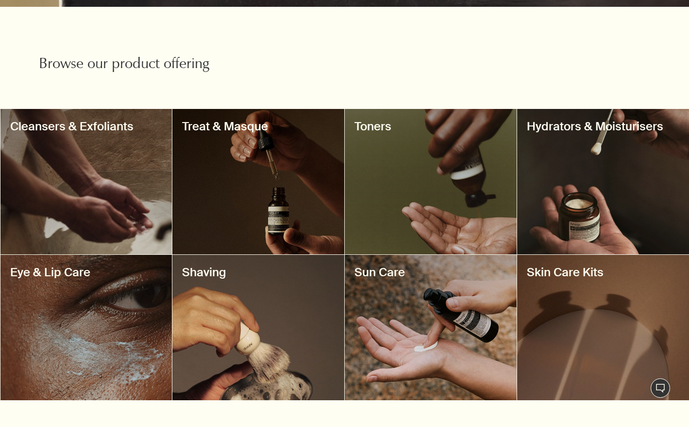
scroll to position [340, 0]
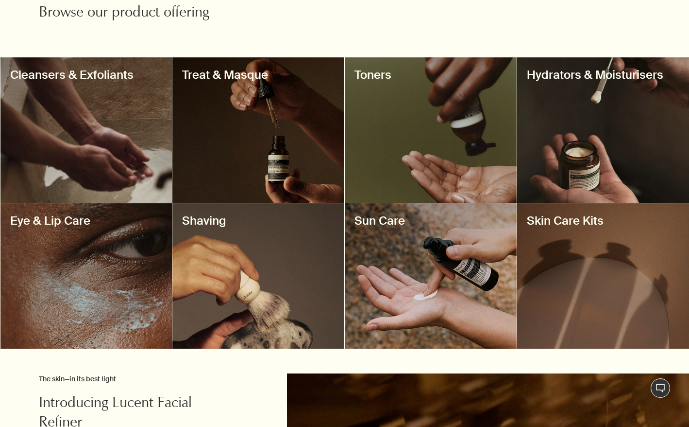
click at [588, 122] on div at bounding box center [603, 129] width 172 height 145
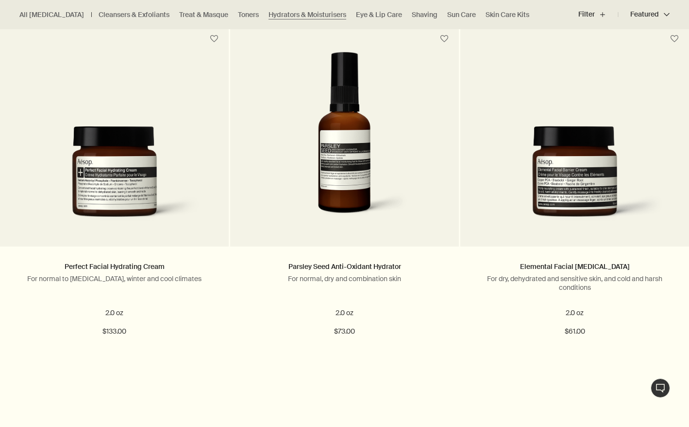
scroll to position [1388, 0]
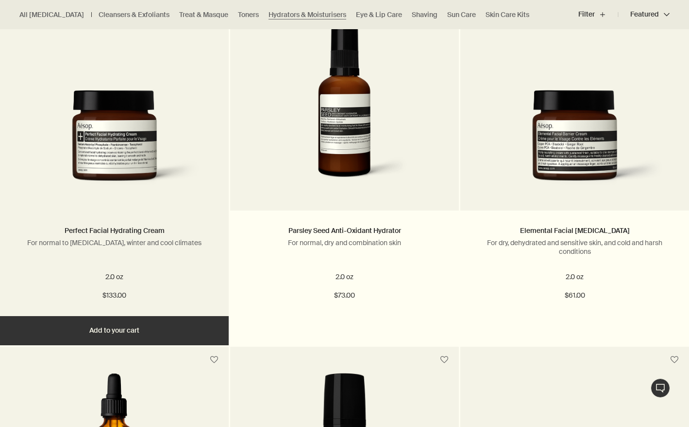
click at [147, 137] on img at bounding box center [115, 143] width 200 height 106
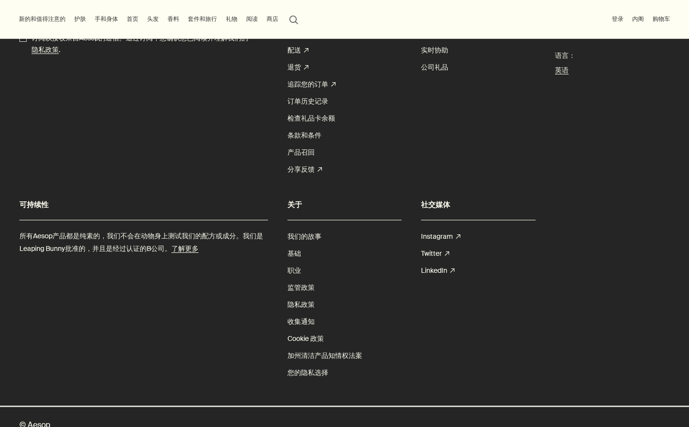
scroll to position [1997, 0]
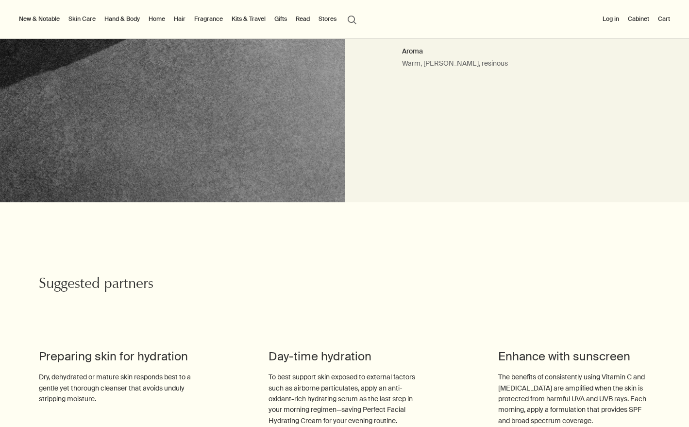
scroll to position [454, 0]
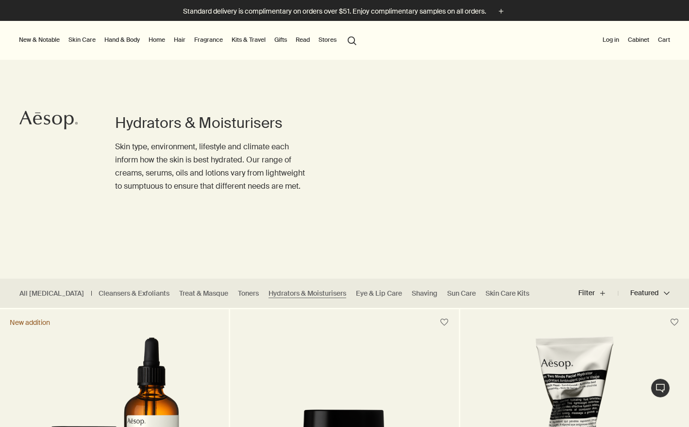
click at [46, 123] on icon "Aesop" at bounding box center [48, 119] width 58 height 19
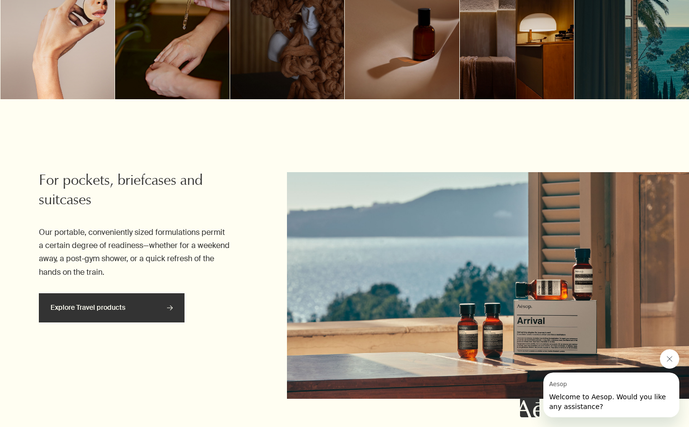
scroll to position [856, 0]
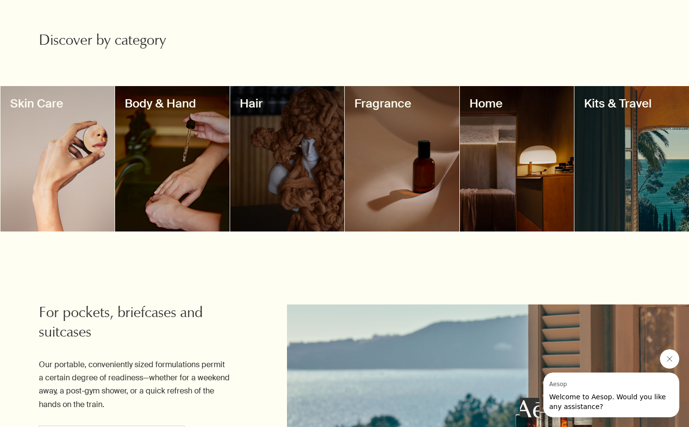
click at [77, 162] on div at bounding box center [57, 158] width 115 height 145
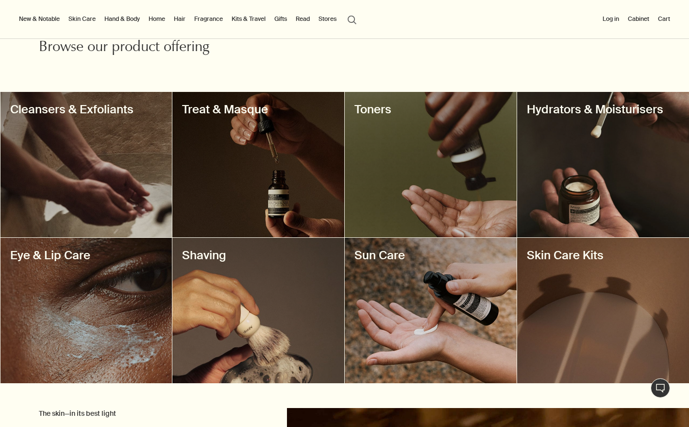
scroll to position [299, 0]
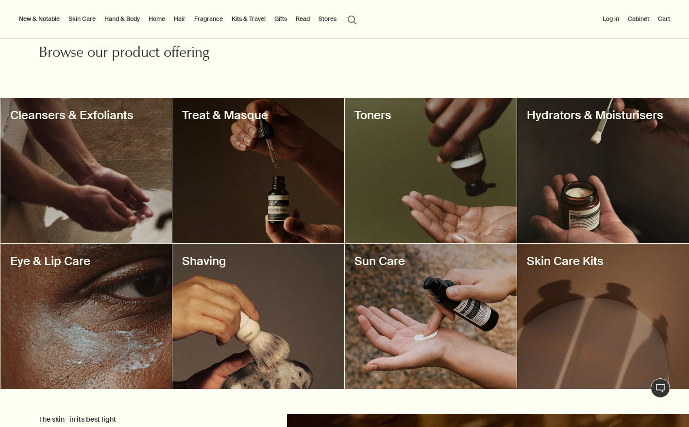
click at [593, 183] on div at bounding box center [603, 170] width 172 height 145
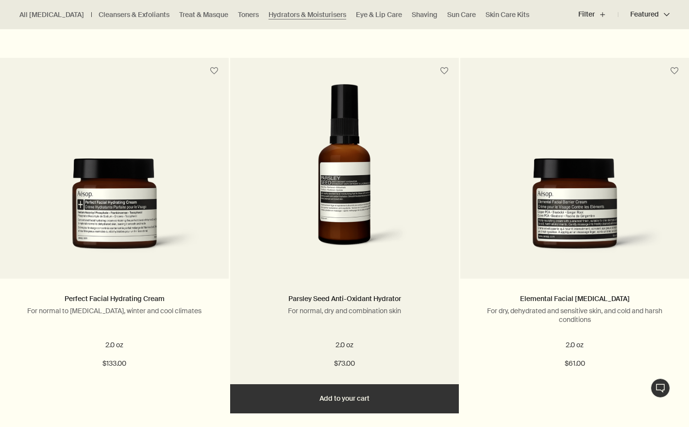
scroll to position [1380, 0]
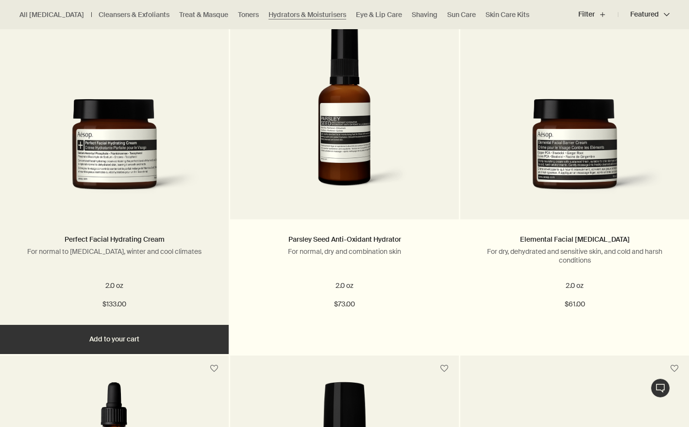
click at [126, 129] on img at bounding box center [115, 152] width 200 height 106
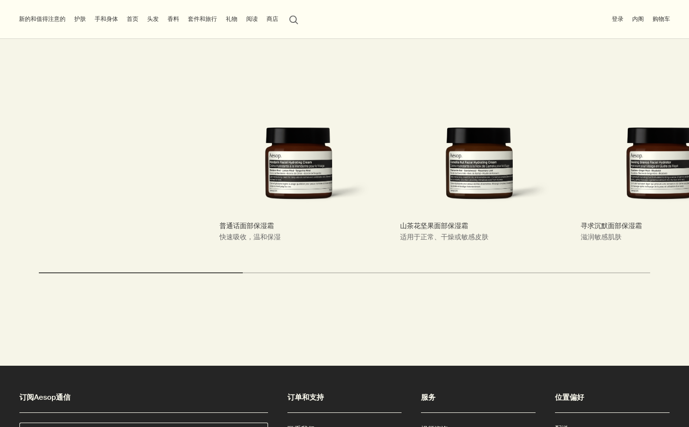
scroll to position [1646, 0]
